Goal: Transaction & Acquisition: Purchase product/service

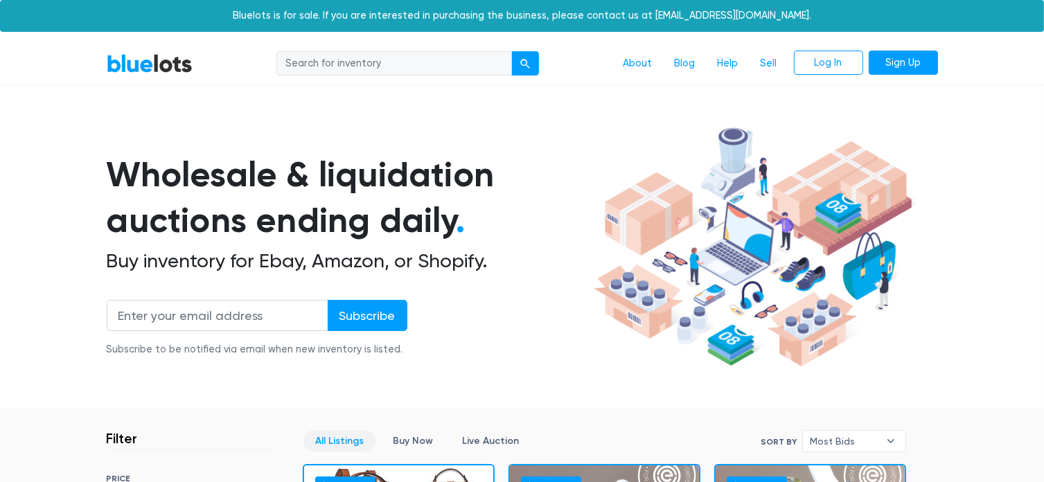
click at [370, 67] on input "search" at bounding box center [393, 63] width 235 height 25
type input "Active wear"
click at [511, 51] on button "submit" at bounding box center [525, 63] width 28 height 25
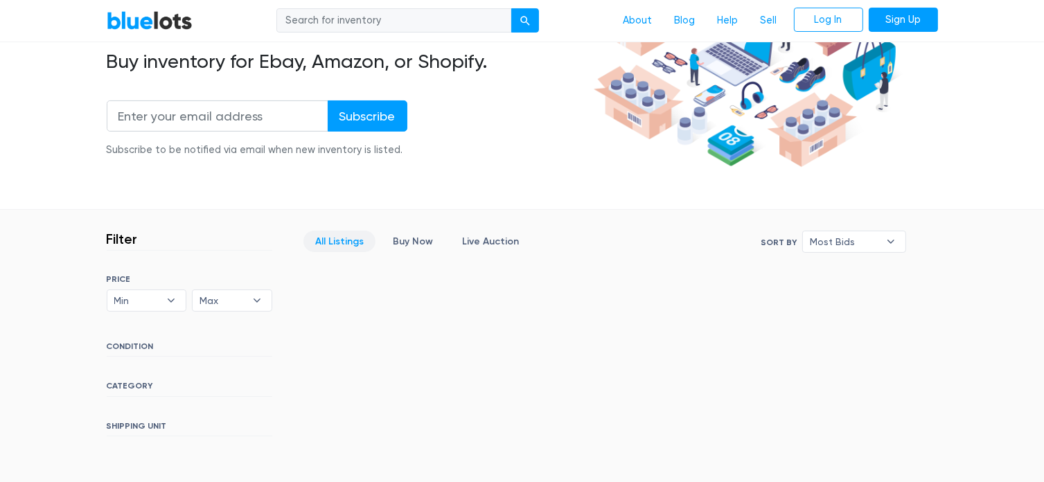
scroll to position [277, 0]
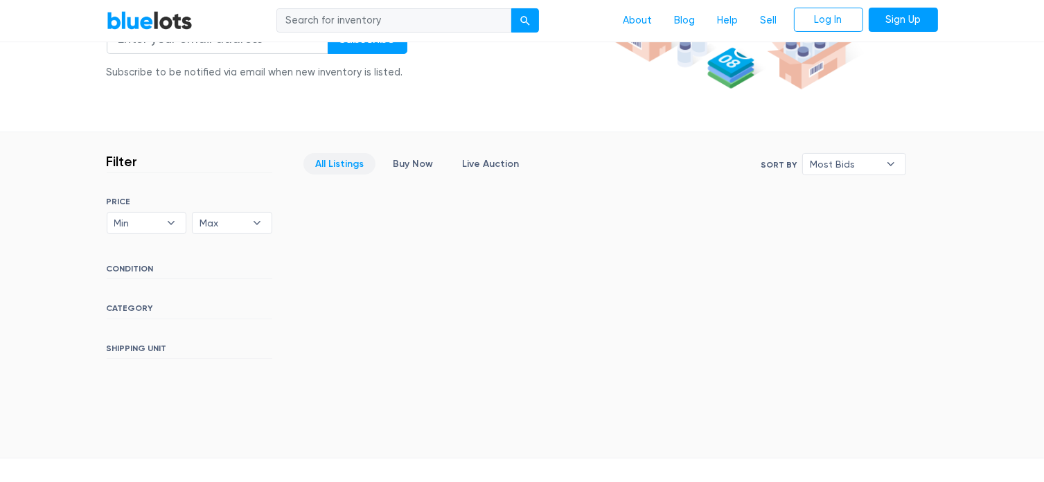
click at [130, 308] on h6 "CATEGORY" at bounding box center [190, 310] width 166 height 15
click at [343, 161] on link "All Listings" at bounding box center [339, 163] width 72 height 21
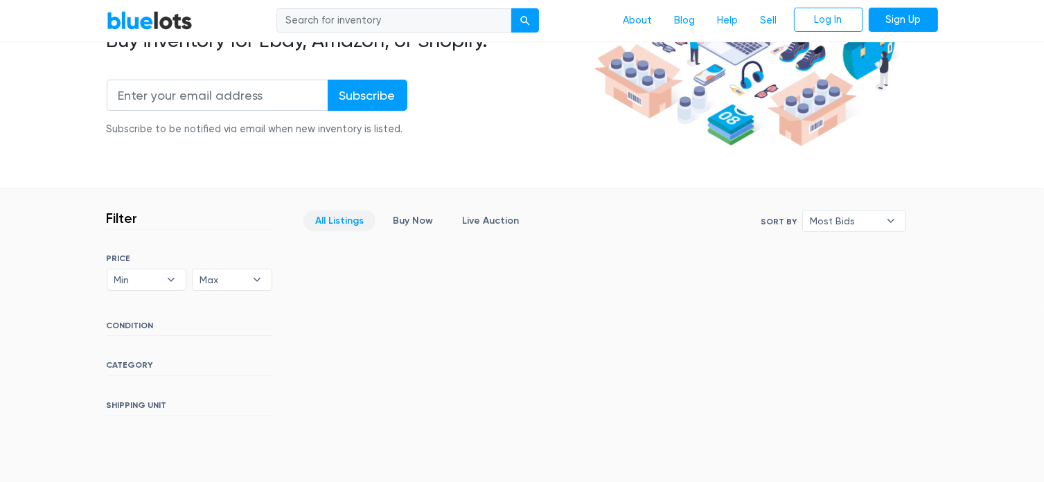
scroll to position [69, 0]
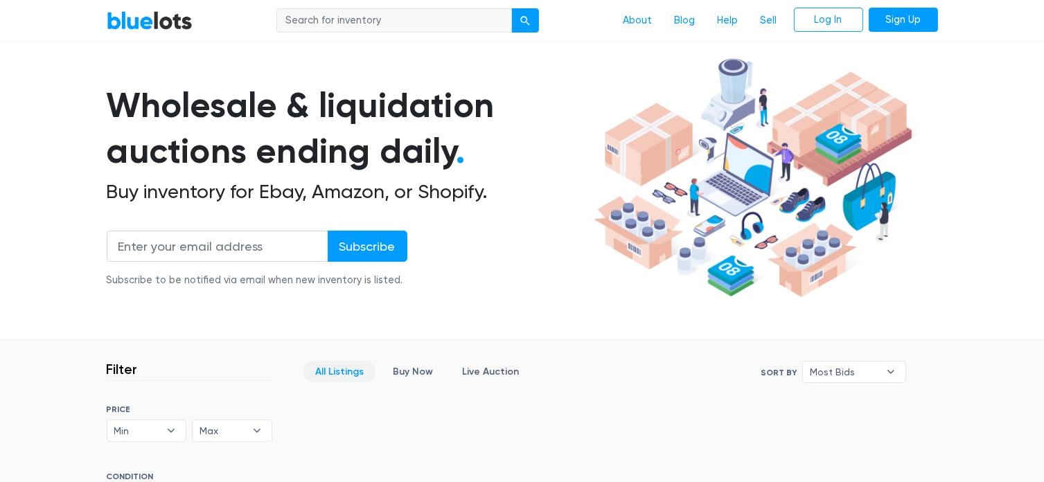
click at [424, 19] on input "search" at bounding box center [393, 20] width 235 height 25
click at [529, 24] on div "submit" at bounding box center [525, 22] width 10 height 10
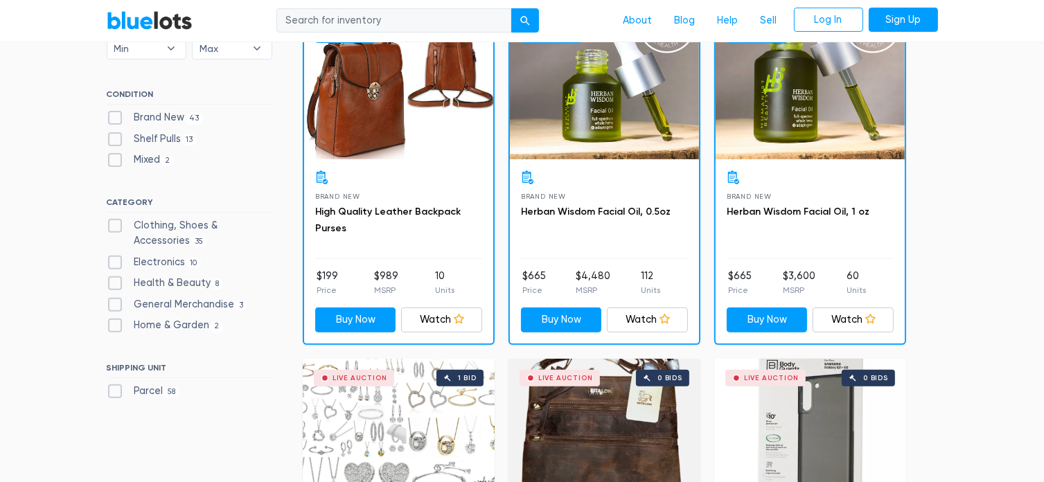
scroll to position [485, 0]
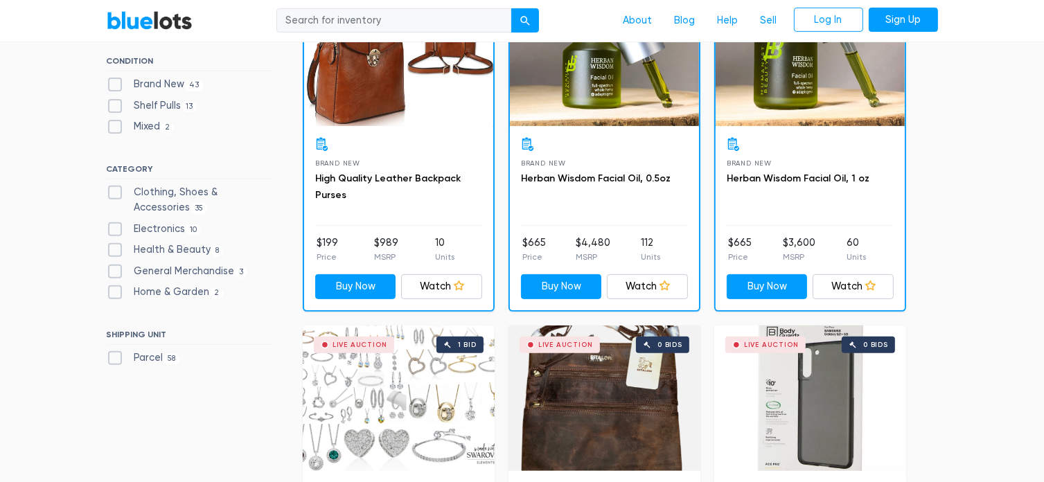
click at [113, 193] on label "Clothing, Shoes & Accessories 35" at bounding box center [190, 200] width 166 height 30
click at [113, 193] on Accessories"] "Clothing, Shoes & Accessories 35" at bounding box center [111, 189] width 9 height 9
checkbox Accessories"] "true"
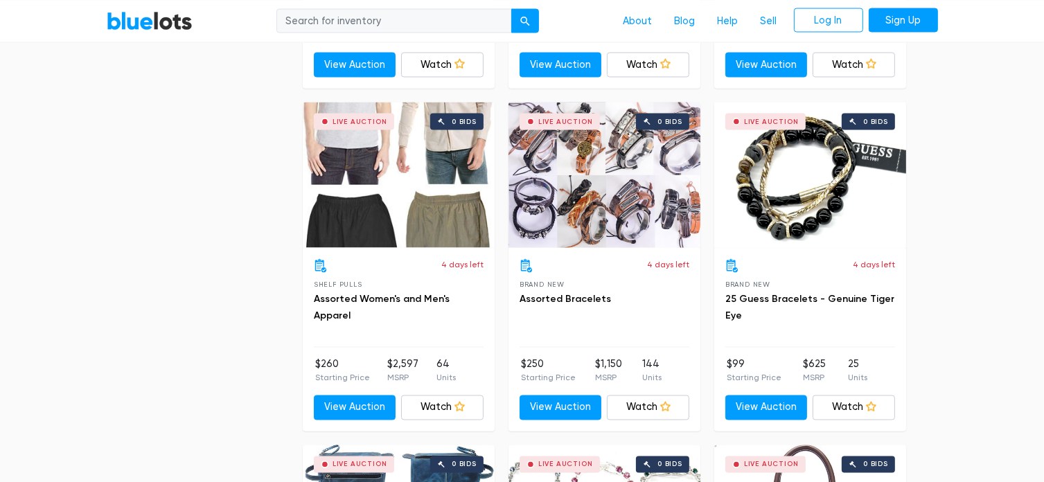
scroll to position [2450, 0]
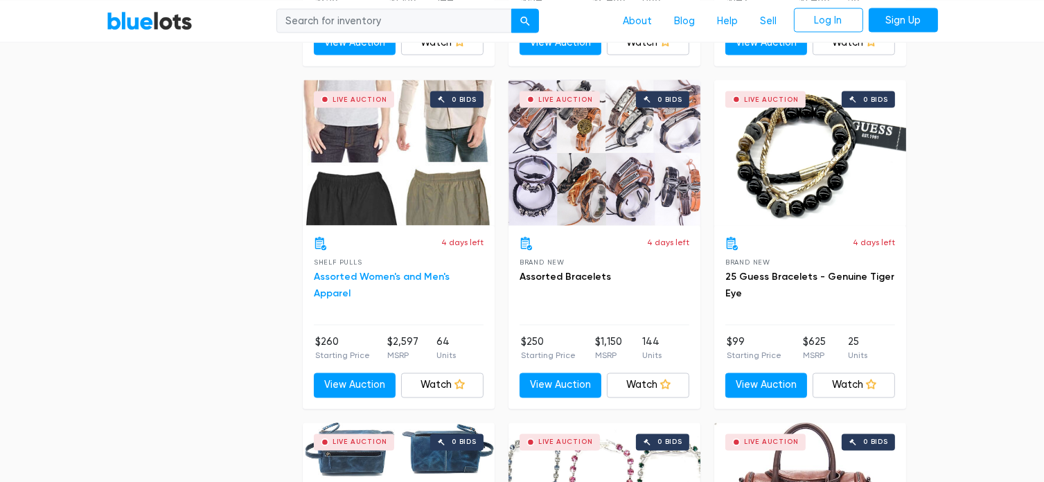
click at [406, 274] on link "Assorted Women's and Men's Apparel" at bounding box center [382, 285] width 136 height 28
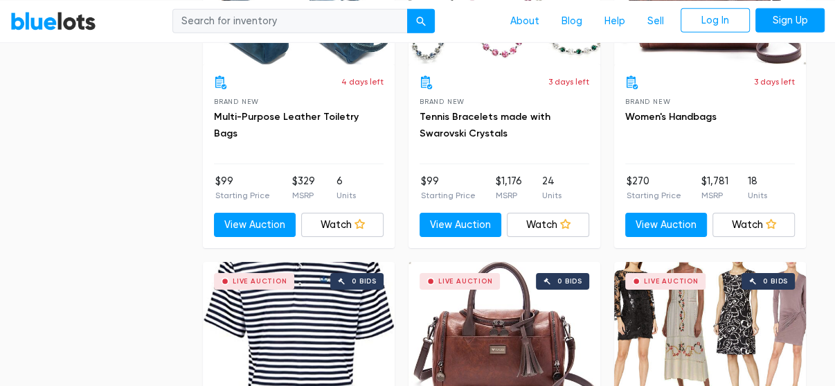
scroll to position [3226, 0]
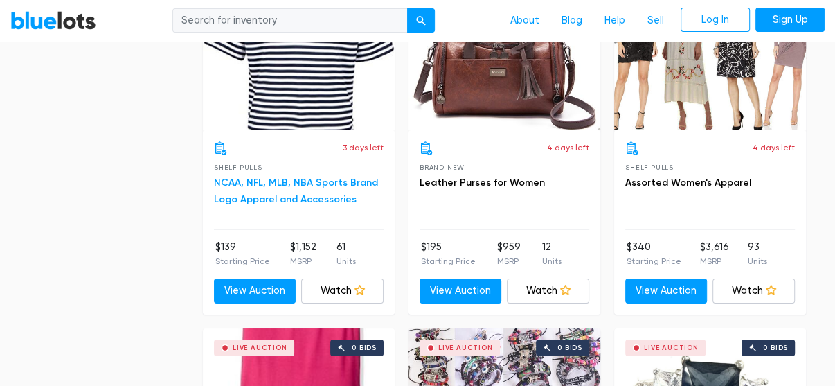
click at [303, 191] on link "NCAA, NFL, MLB, NBA Sports Brand Logo Apparel and Accessories" at bounding box center [296, 191] width 164 height 28
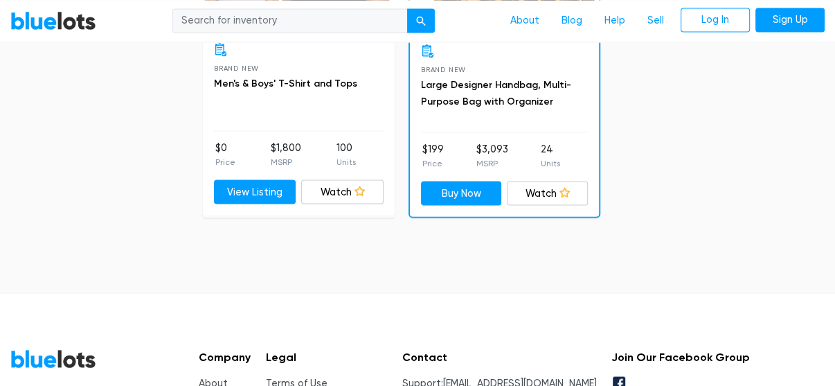
scroll to position [5109, 0]
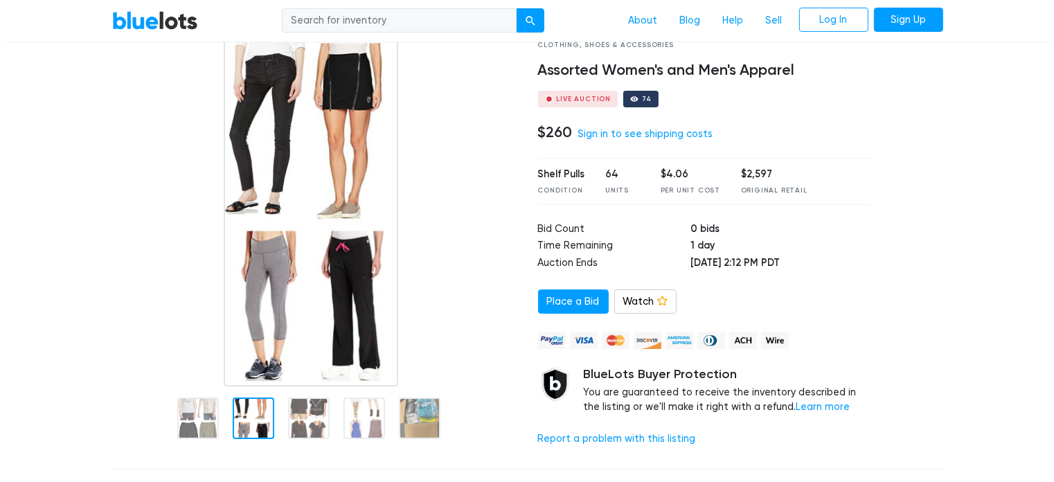
scroll to position [69, 0]
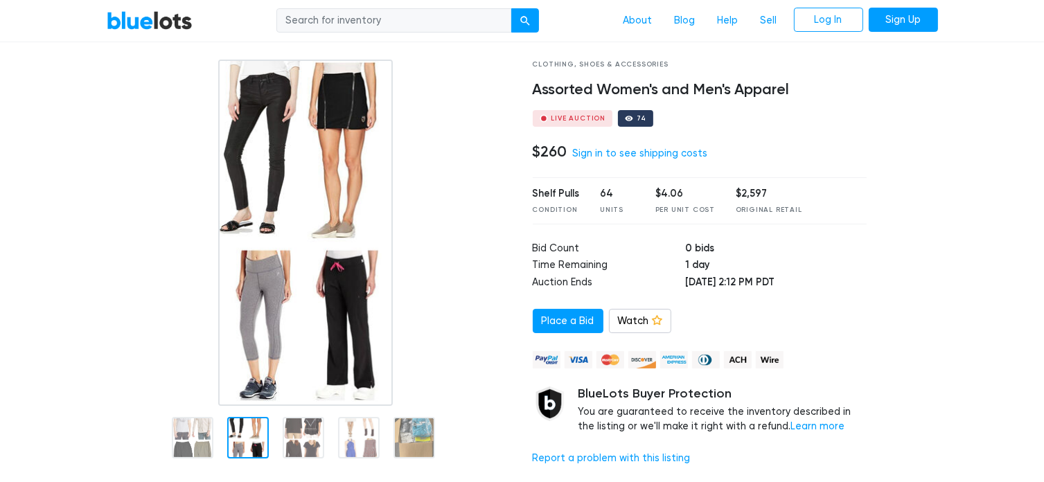
click at [277, 296] on img at bounding box center [305, 233] width 175 height 346
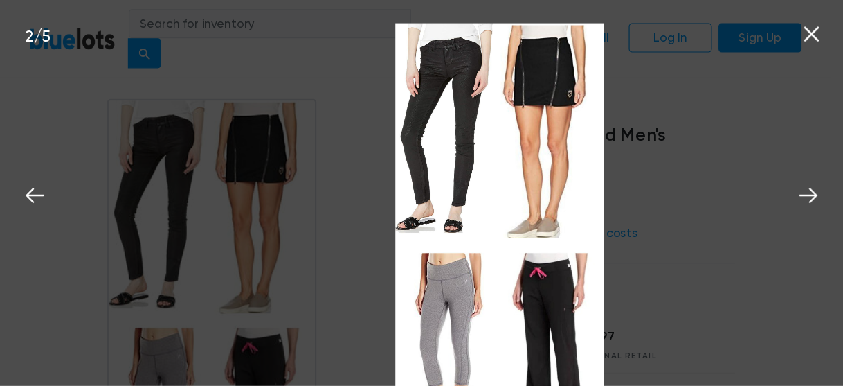
scroll to position [69, 0]
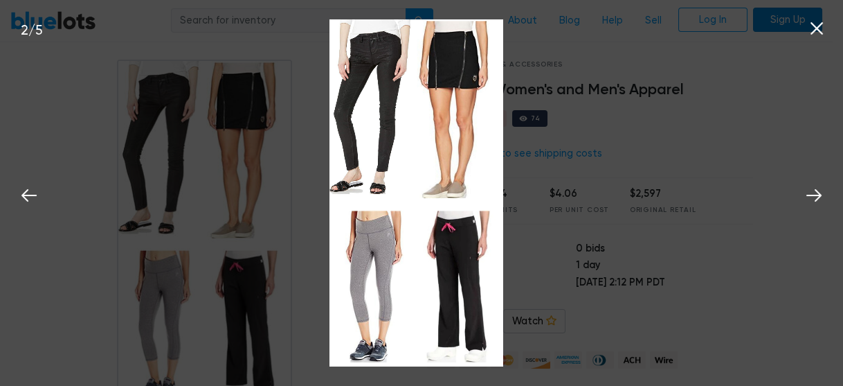
click at [816, 25] on icon at bounding box center [817, 28] width 21 height 21
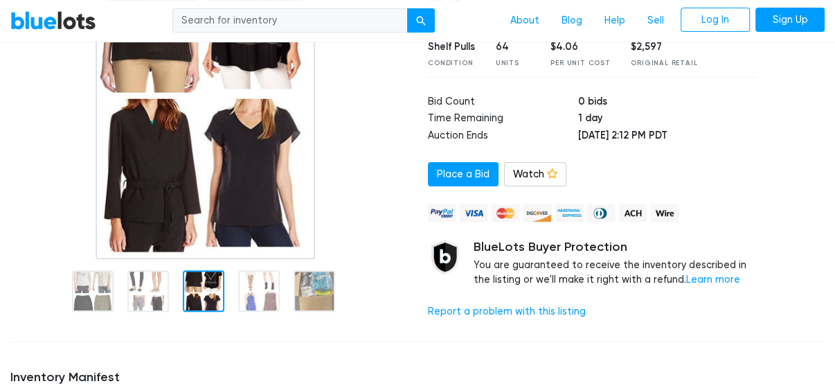
scroll to position [222, 0]
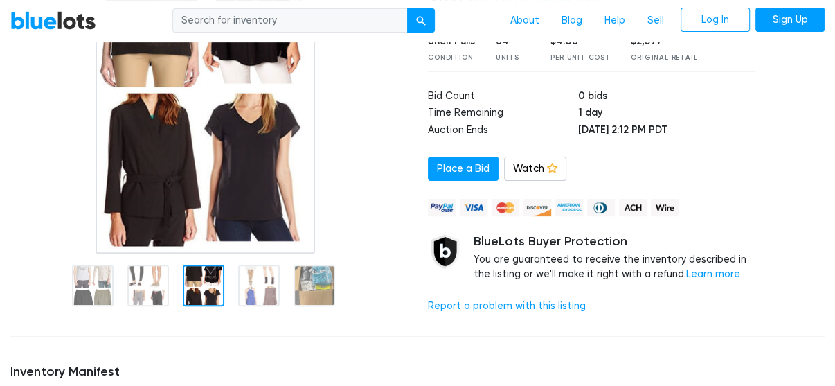
click at [211, 288] on div at bounding box center [204, 286] width 42 height 42
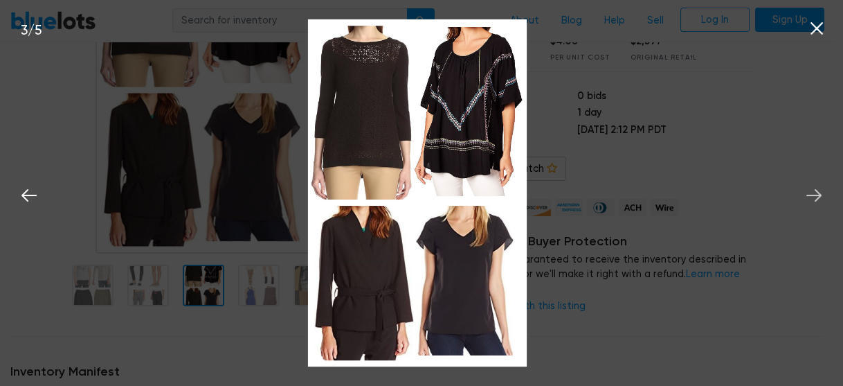
click at [809, 190] on icon at bounding box center [814, 195] width 21 height 21
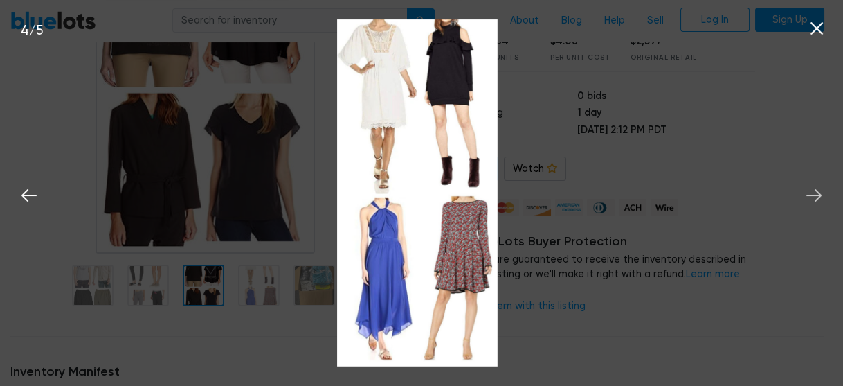
click at [809, 190] on icon at bounding box center [814, 195] width 21 height 21
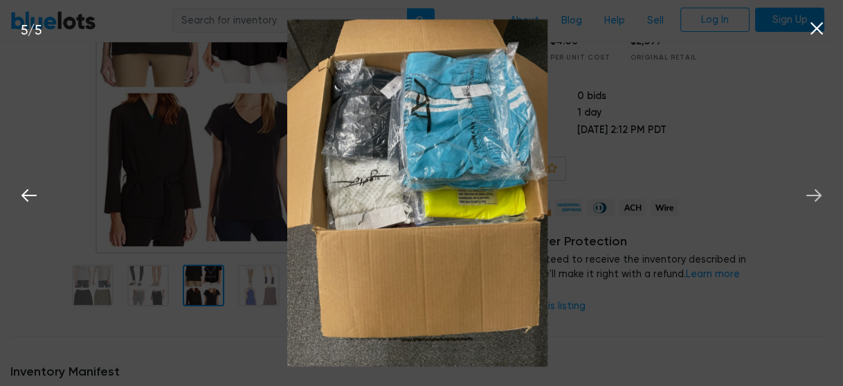
click at [809, 190] on icon at bounding box center [814, 195] width 21 height 21
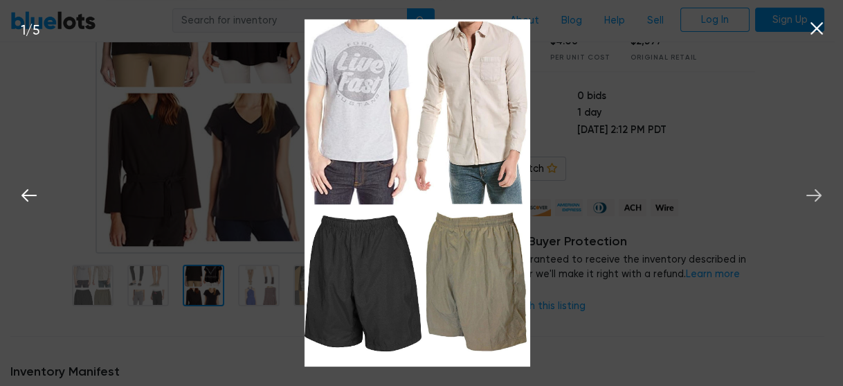
click at [809, 190] on icon at bounding box center [814, 195] width 21 height 21
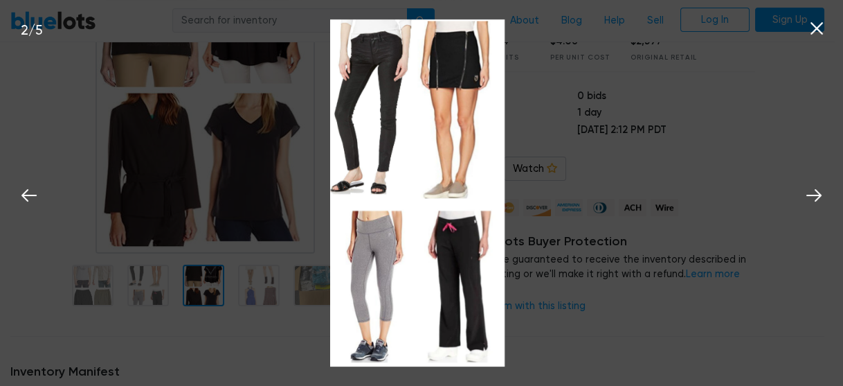
click at [814, 28] on icon at bounding box center [817, 28] width 21 height 21
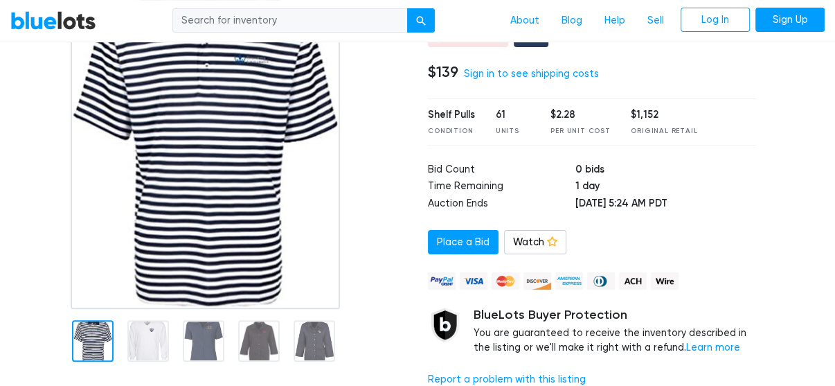
scroll to position [388, 0]
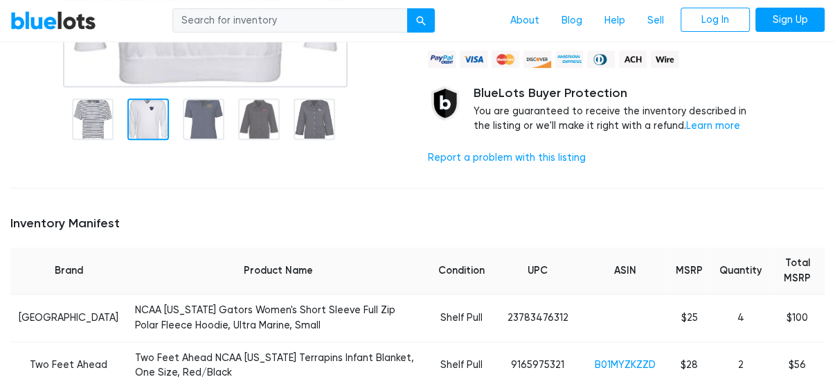
click at [153, 115] on div at bounding box center [148, 119] width 42 height 42
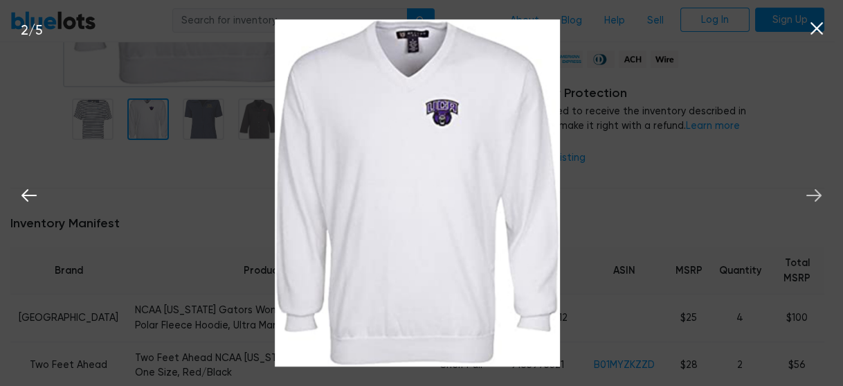
click at [816, 190] on icon at bounding box center [814, 195] width 15 height 12
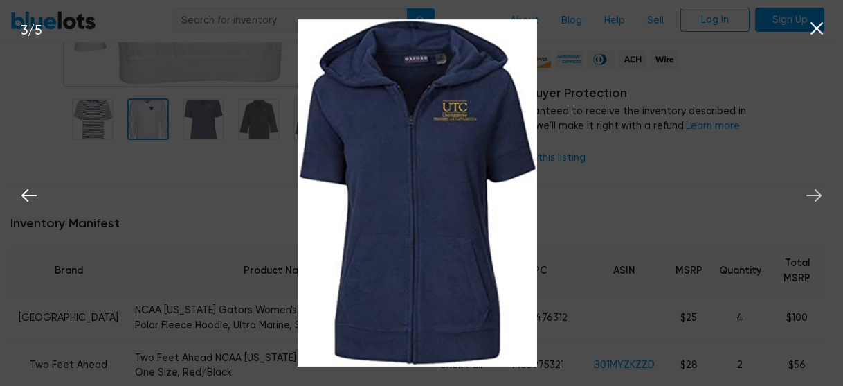
click at [816, 190] on icon at bounding box center [814, 195] width 15 height 12
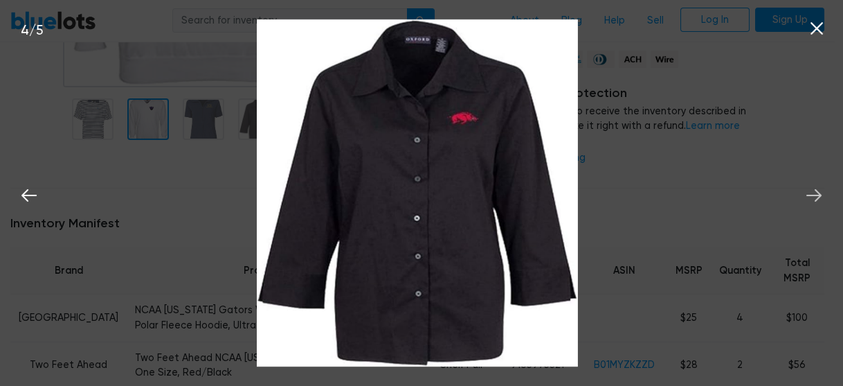
click at [816, 190] on icon at bounding box center [814, 195] width 15 height 12
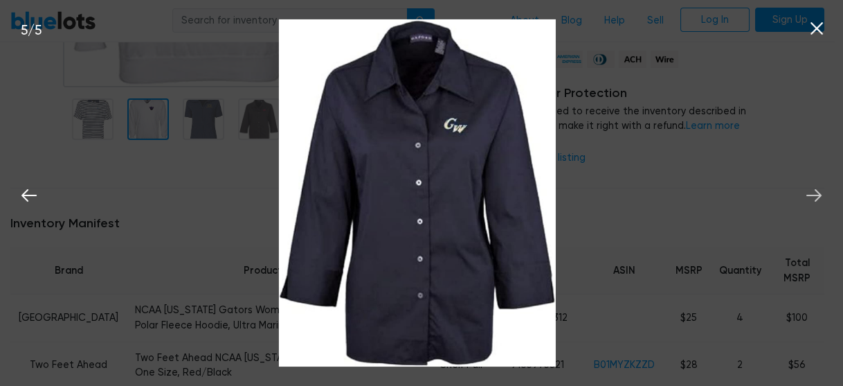
click at [816, 190] on icon at bounding box center [814, 195] width 15 height 12
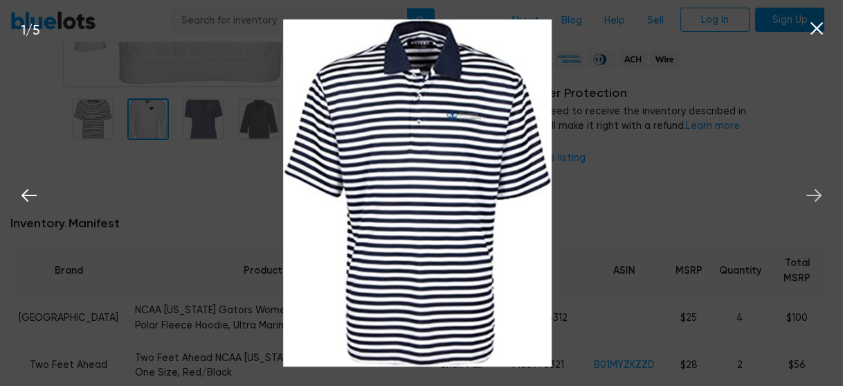
click at [816, 190] on icon at bounding box center [814, 195] width 15 height 12
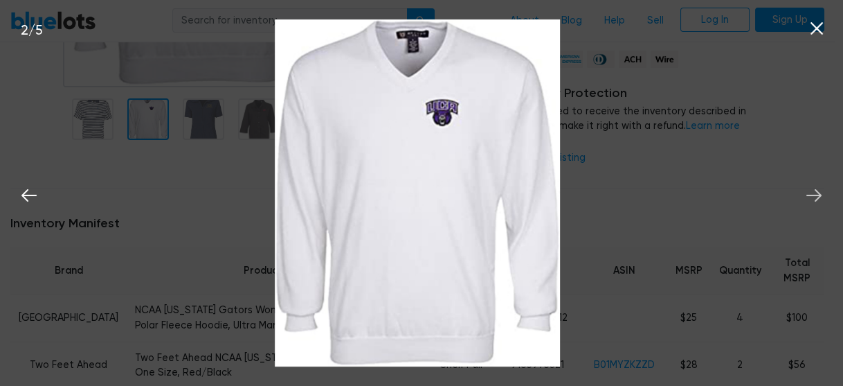
click at [816, 190] on icon at bounding box center [814, 195] width 15 height 12
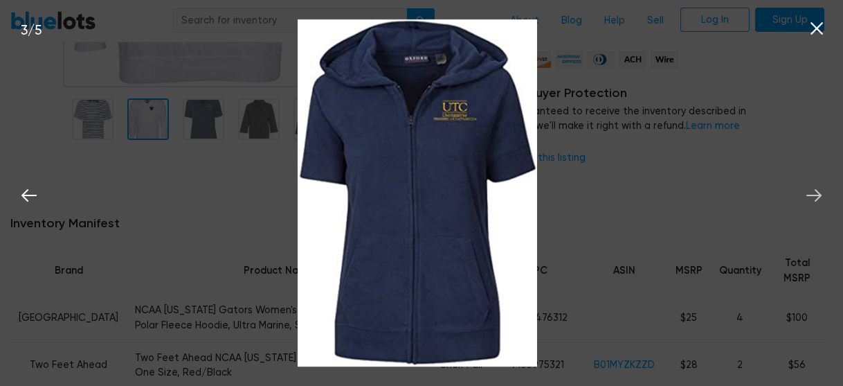
click at [816, 190] on icon at bounding box center [814, 195] width 15 height 12
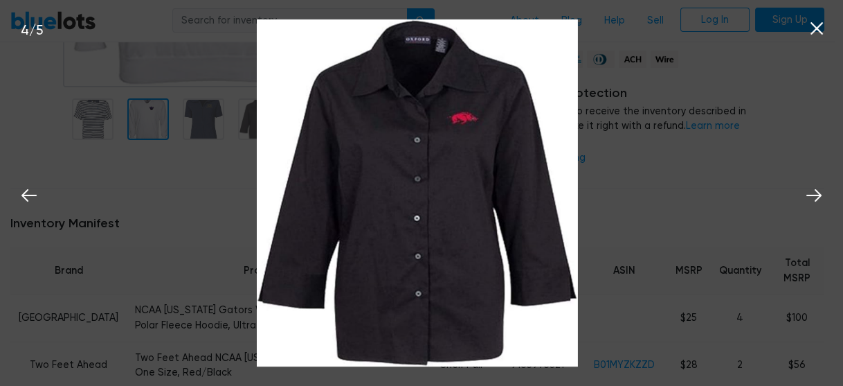
click at [820, 28] on icon at bounding box center [817, 28] width 21 height 21
